Goal: Information Seeking & Learning: Compare options

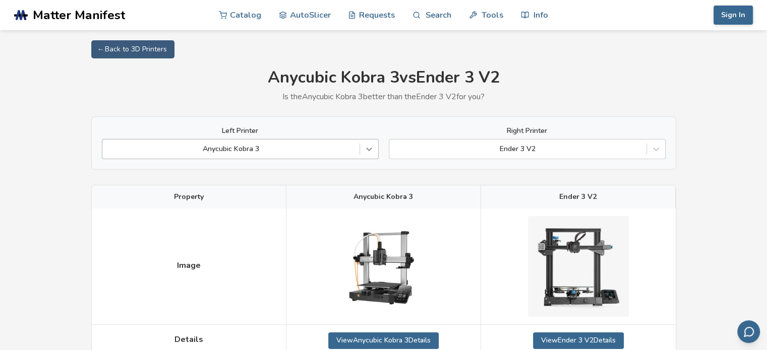
click at [365, 151] on icon at bounding box center [369, 149] width 10 height 10
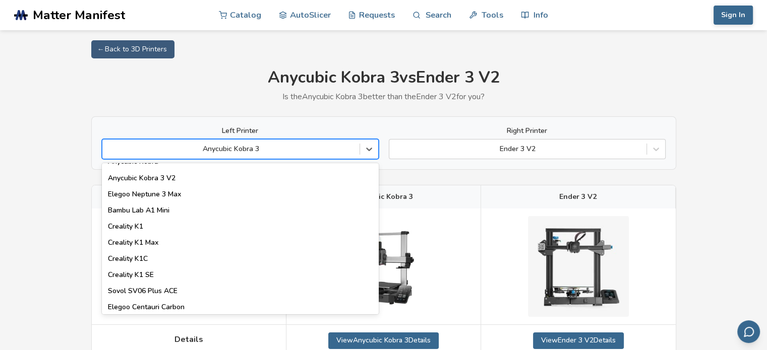
scroll to position [198, 0]
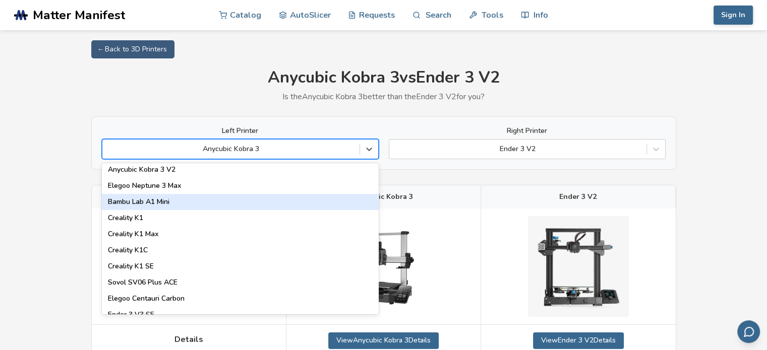
click at [290, 200] on div "Bambu Lab A1 Mini" at bounding box center [240, 202] width 277 height 16
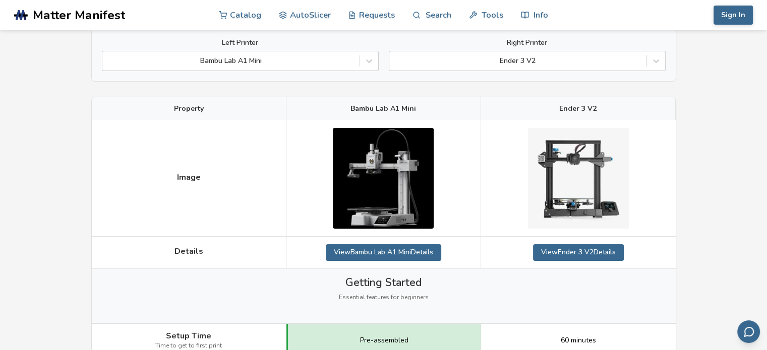
scroll to position [20, 0]
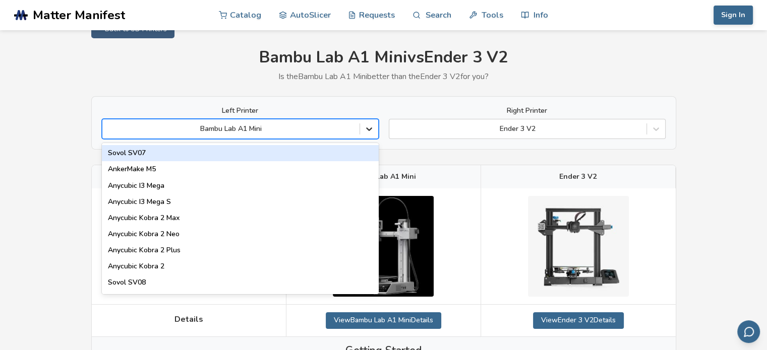
click at [370, 127] on icon at bounding box center [369, 129] width 10 height 10
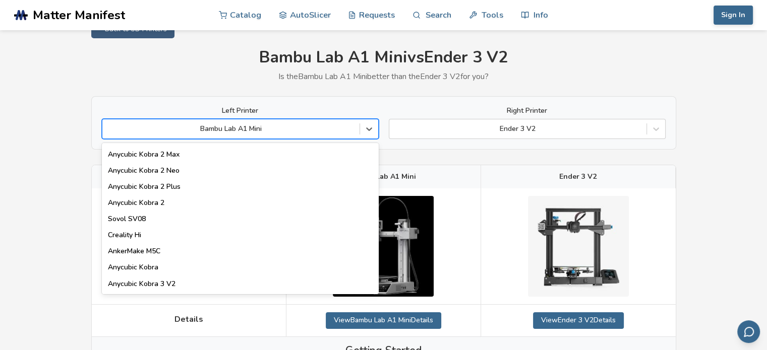
scroll to position [54, 0]
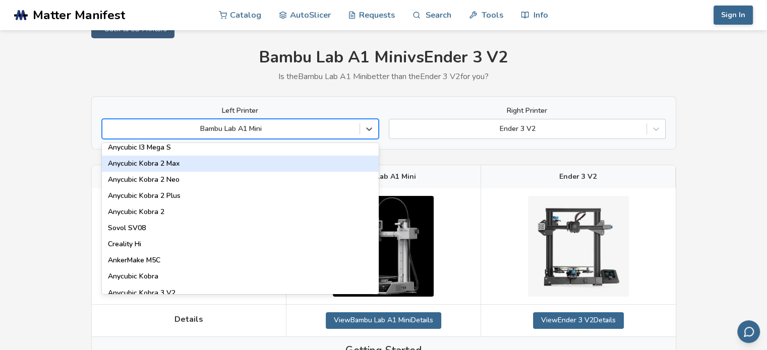
click at [339, 162] on div "Anycubic Kobra 2 Max" at bounding box center [240, 164] width 277 height 16
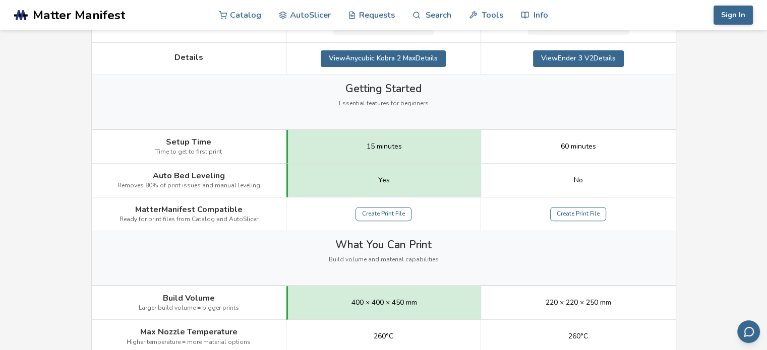
scroll to position [307, 0]
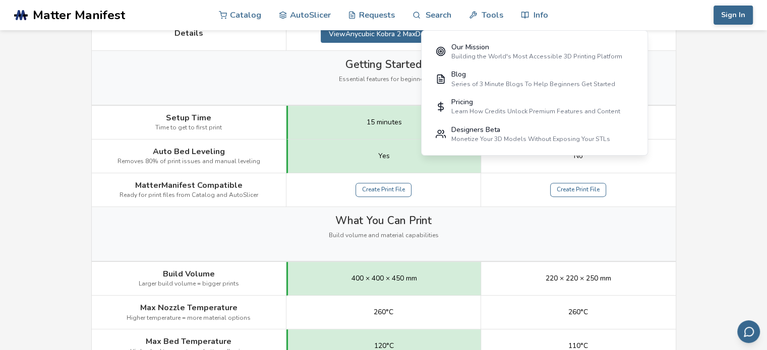
click at [302, 70] on div "Getting Started Essential features for beginners" at bounding box center [384, 78] width 584 height 54
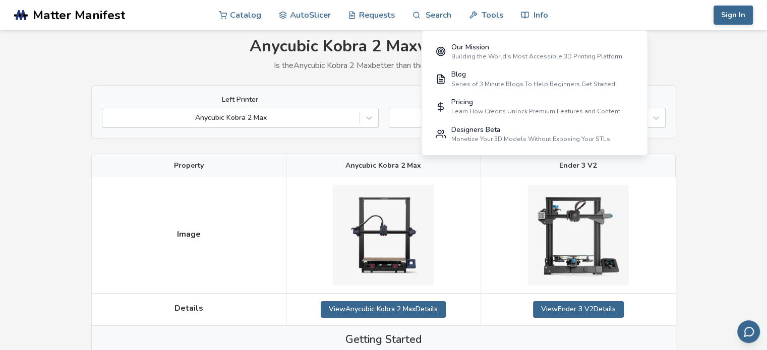
scroll to position [0, 0]
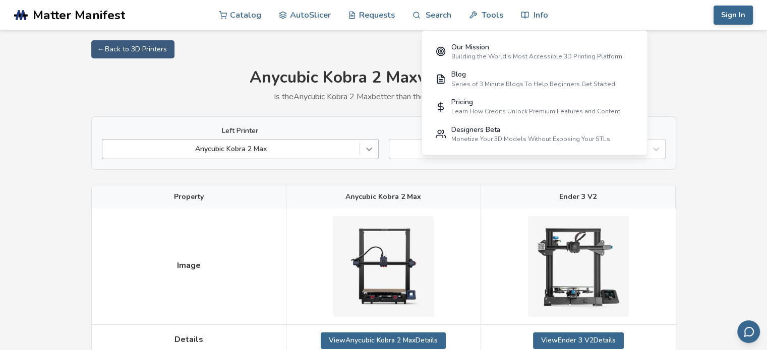
click at [369, 154] on icon at bounding box center [369, 149] width 10 height 10
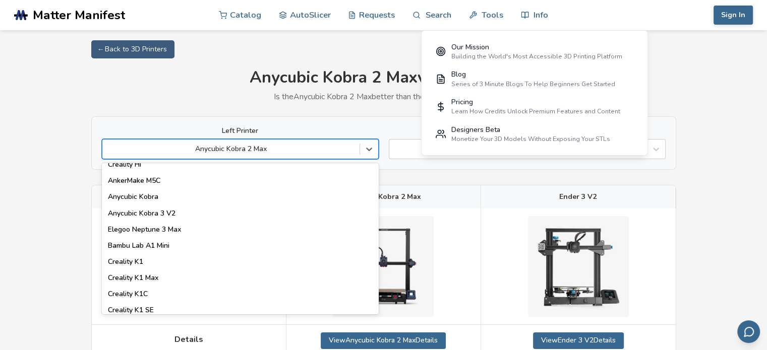
scroll to position [159, 0]
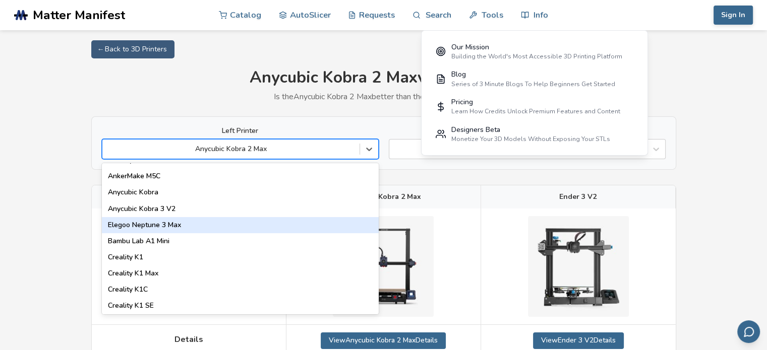
click at [309, 221] on div "Elegoo Neptune 3 Max" at bounding box center [240, 225] width 277 height 16
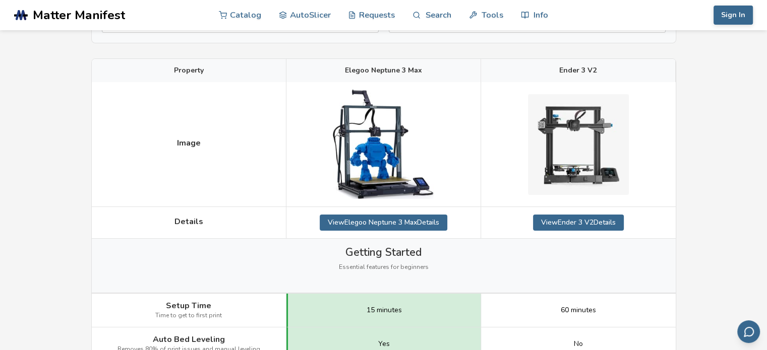
scroll to position [141, 0]
